Goal: Find specific fact: Find specific fact

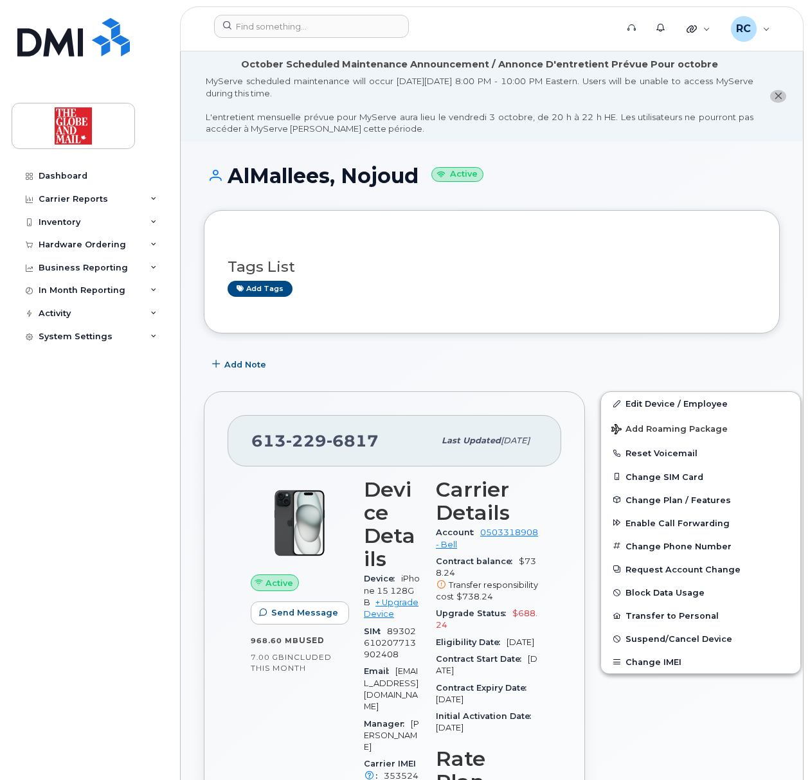
click at [359, 275] on h3 "Tags List" at bounding box center [492, 267] width 528 height 16
drag, startPoint x: 384, startPoint y: 443, endPoint x: 253, endPoint y: 440, distance: 131.2
click at [253, 440] on div "[PHONE_NUMBER]" at bounding box center [342, 440] width 183 height 27
copy span "[PHONE_NUMBER]"
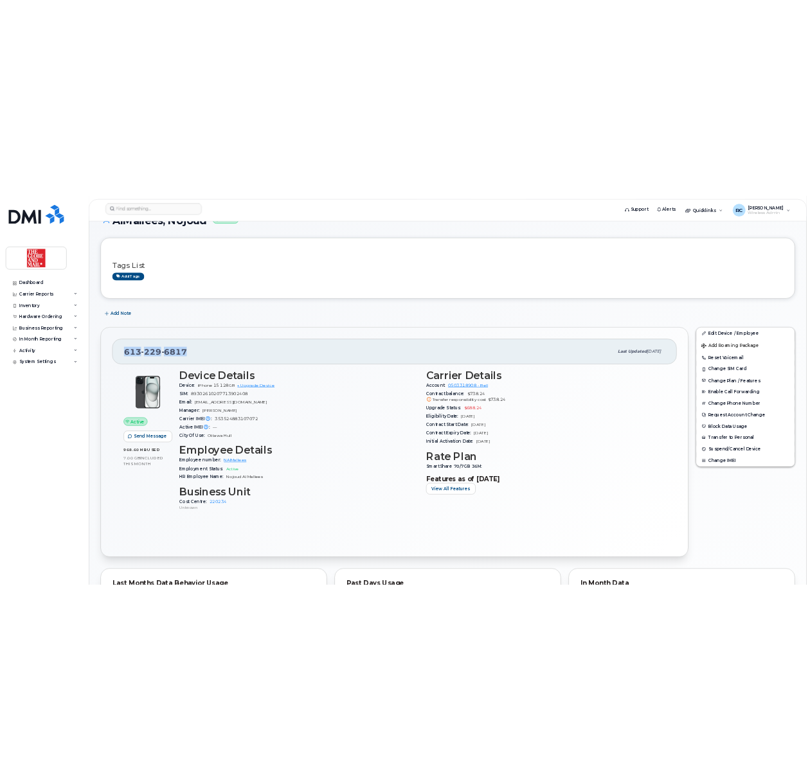
scroll to position [343, 0]
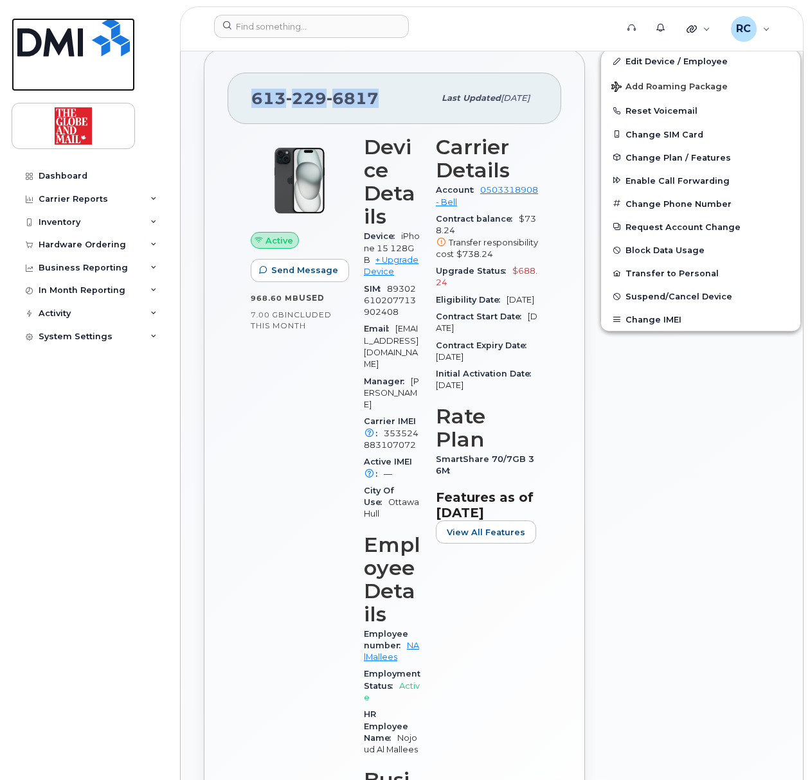
click at [47, 44] on img at bounding box center [73, 37] width 112 height 39
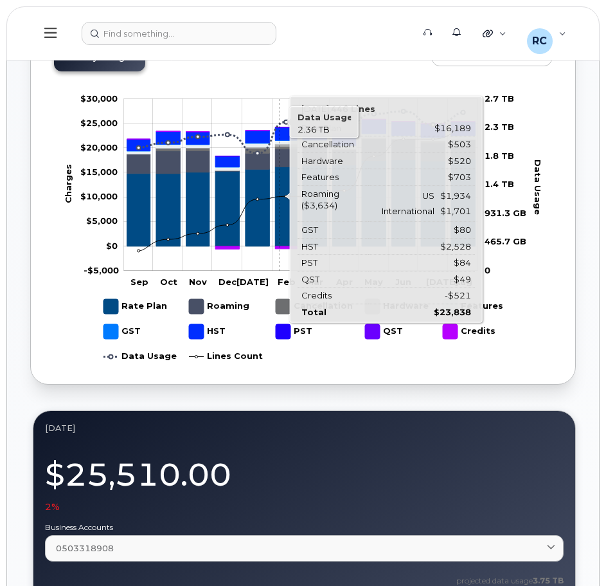
scroll to position [514, 0]
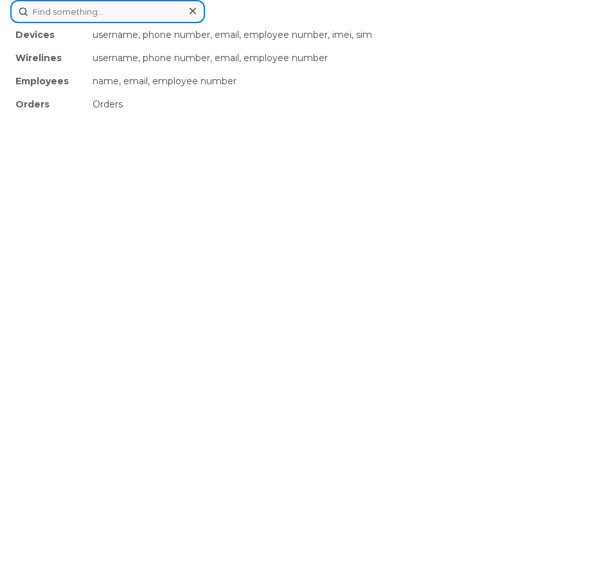
click at [177, 23] on div "Devices username, phone number, email, employee number, imei, sim Wirelines use…" at bounding box center [303, 11] width 586 height 23
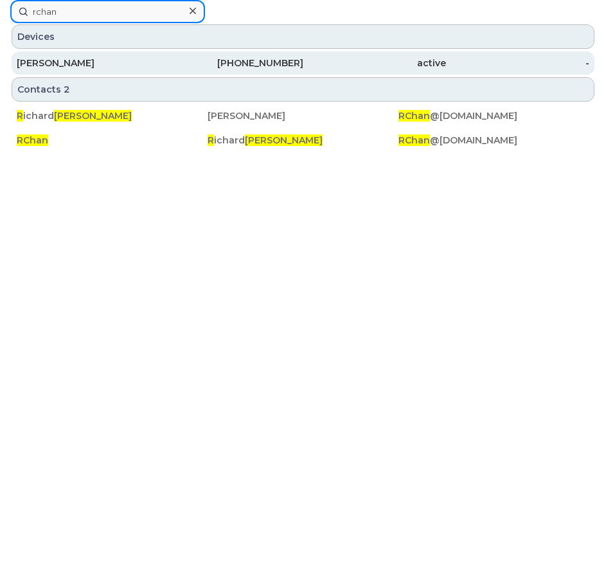
type input "rchan"
click at [269, 62] on div "[PHONE_NUMBER]" at bounding box center [231, 63] width 143 height 13
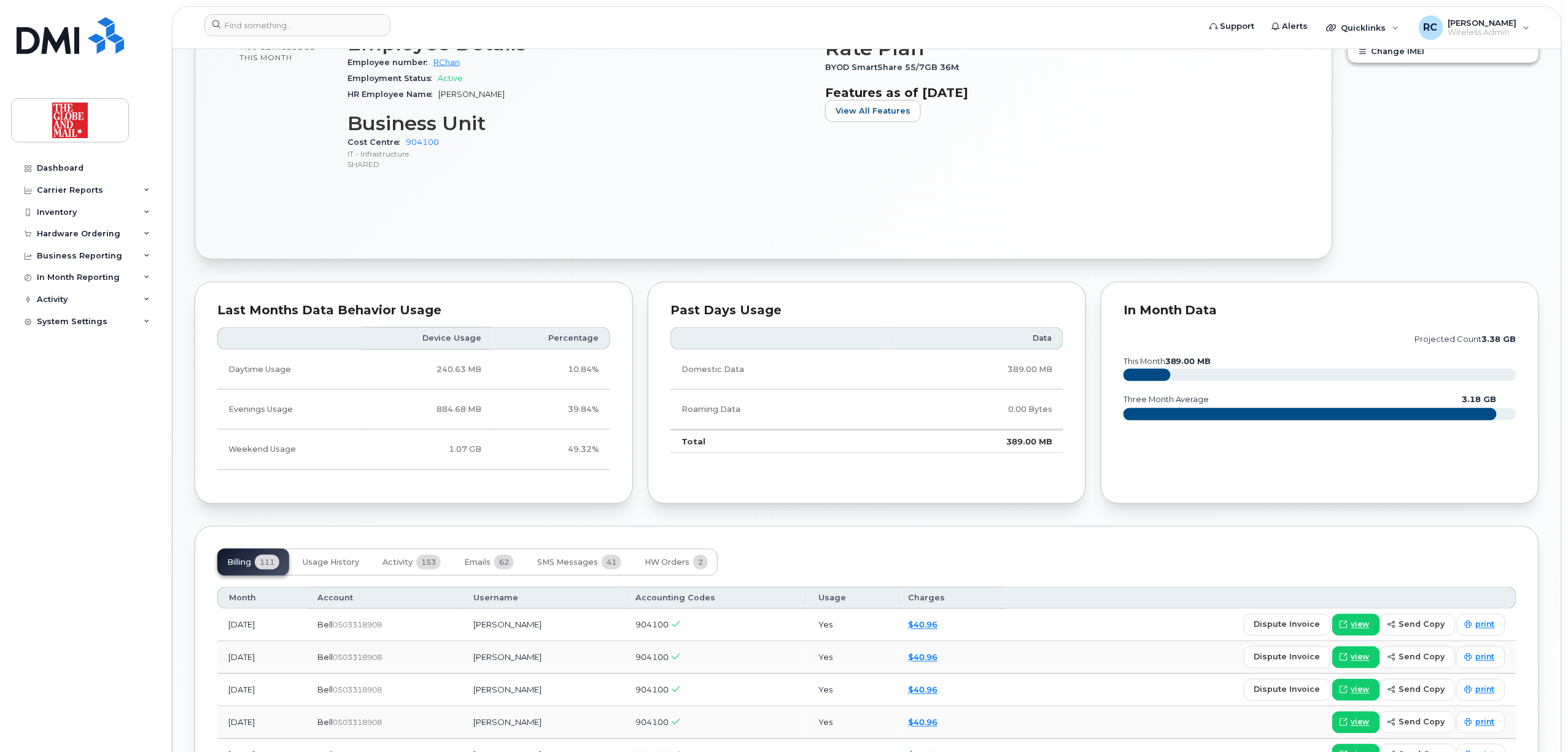
scroll to position [328, 0]
